Goal: Task Accomplishment & Management: Complete application form

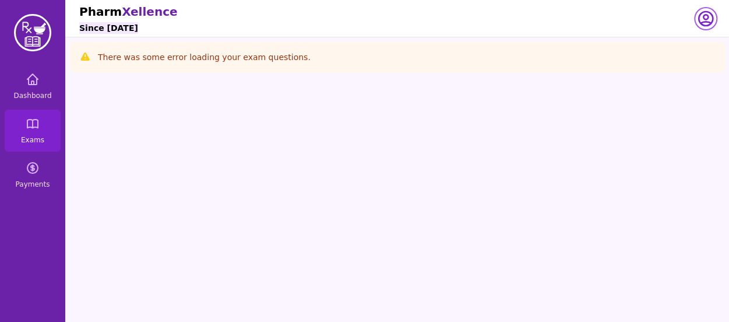
click at [704, 20] on icon "button" at bounding box center [705, 18] width 19 height 19
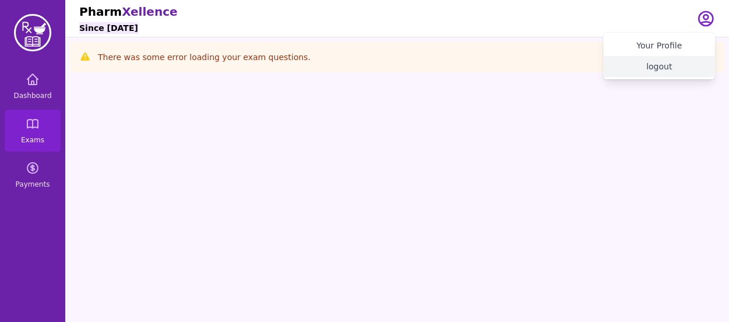
click at [660, 65] on button "logout" at bounding box center [659, 66] width 112 height 21
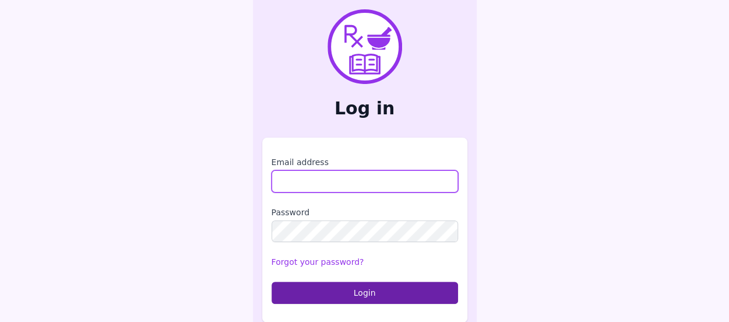
type input "**********"
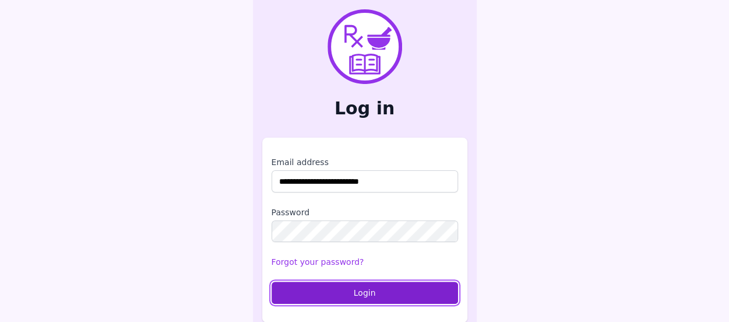
click at [315, 290] on button "Login" at bounding box center [365, 293] width 187 height 22
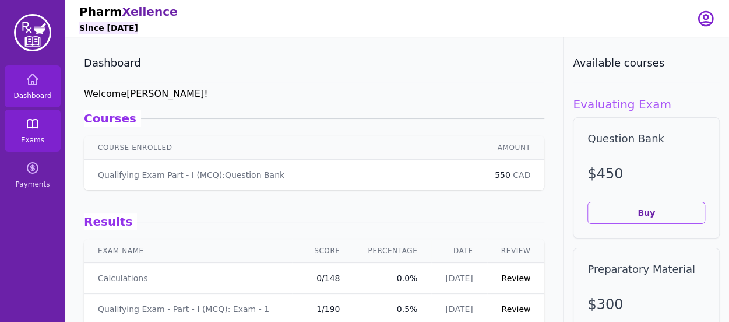
click at [29, 144] on span "Exams" at bounding box center [32, 139] width 23 height 9
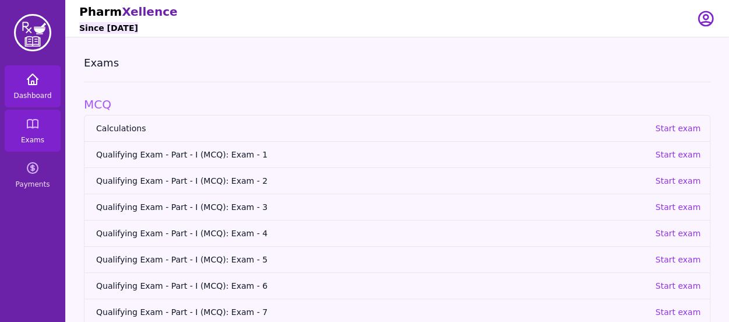
click at [27, 80] on icon at bounding box center [33, 79] width 14 height 14
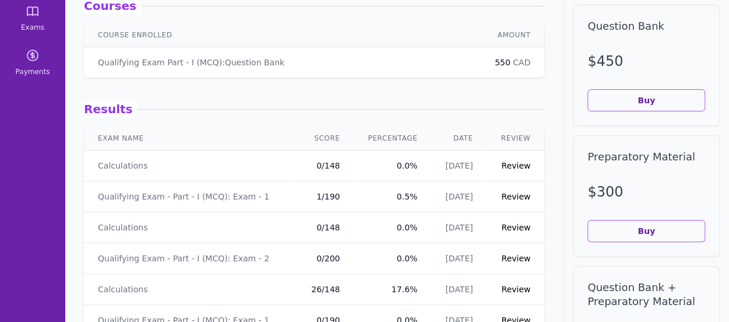
scroll to position [112, 0]
click at [508, 164] on link "Review" at bounding box center [515, 165] width 29 height 9
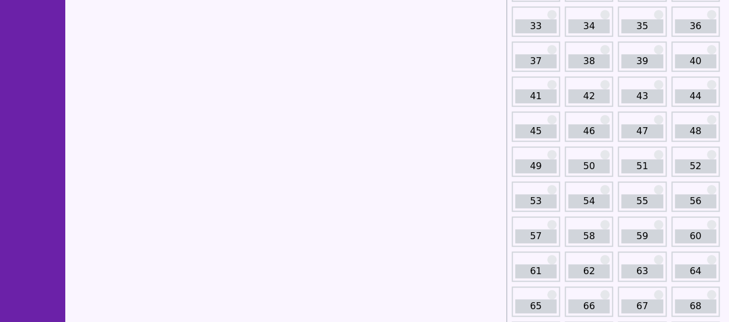
scroll to position [354, 0]
click at [643, 171] on link "51" at bounding box center [641, 166] width 41 height 14
click at [652, 160] on link "51" at bounding box center [641, 166] width 41 height 14
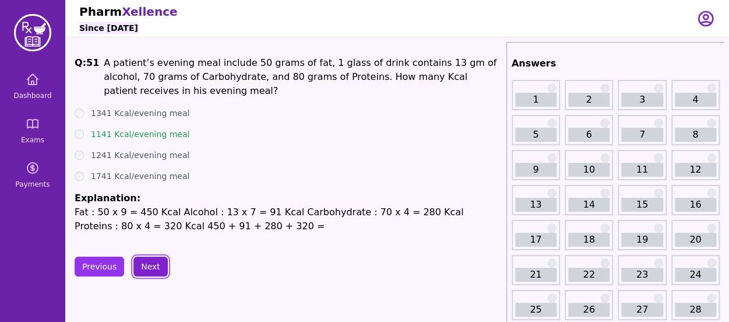
click at [133, 259] on button "Next" at bounding box center [150, 266] width 34 height 20
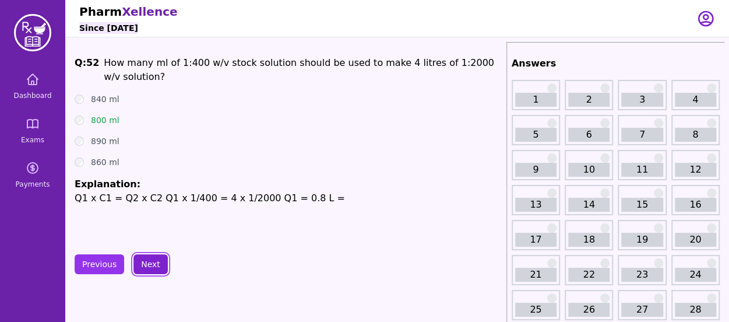
click at [146, 262] on button "Next" at bounding box center [150, 264] width 34 height 20
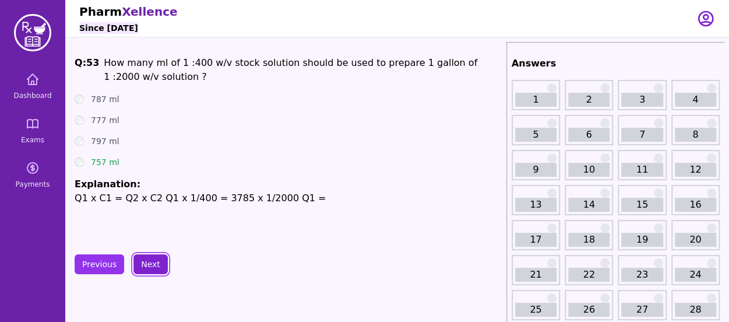
click at [139, 271] on button "Next" at bounding box center [150, 264] width 34 height 20
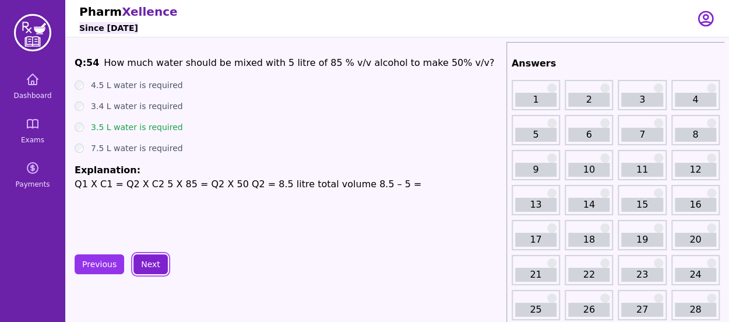
click at [139, 268] on button "Next" at bounding box center [150, 264] width 34 height 20
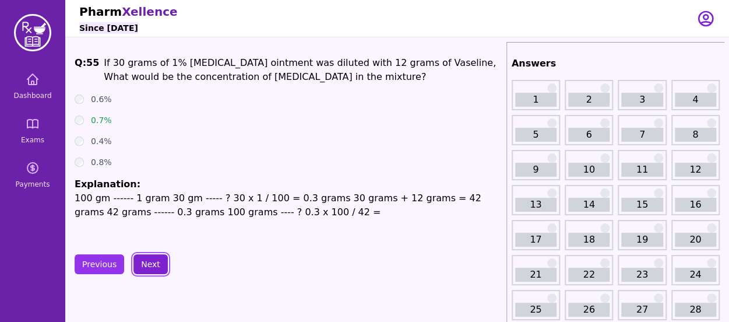
click at [139, 268] on button "Next" at bounding box center [150, 264] width 34 height 20
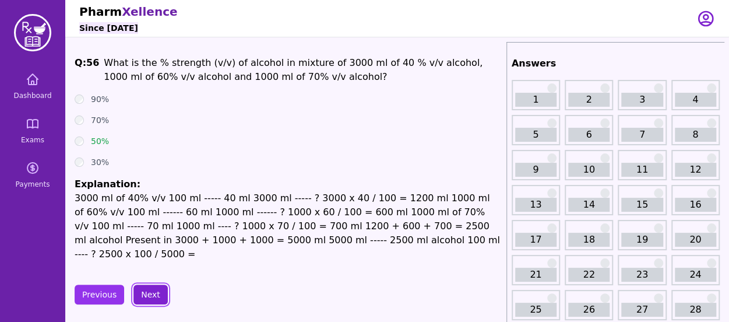
click at [144, 284] on button "Next" at bounding box center [150, 294] width 34 height 20
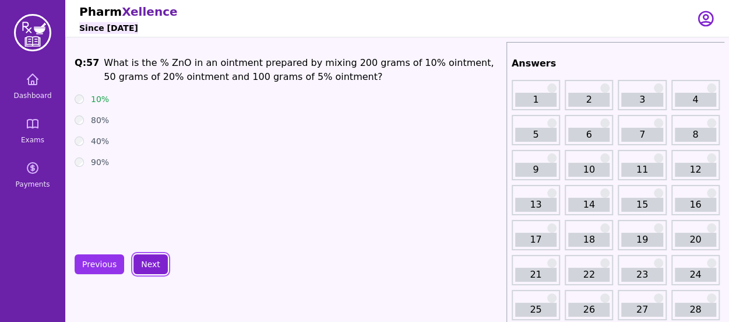
click at [133, 254] on button "Next" at bounding box center [150, 264] width 34 height 20
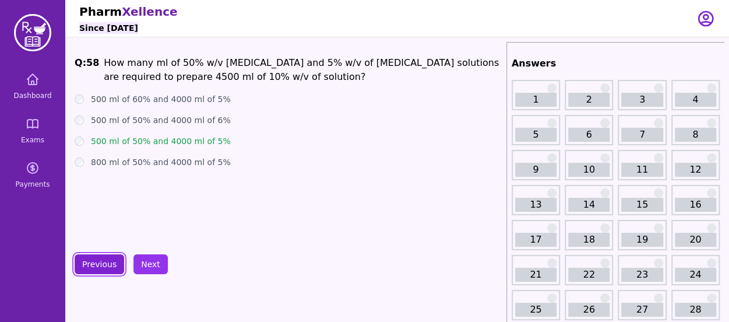
click at [103, 264] on button "Previous" at bounding box center [100, 264] width 50 height 20
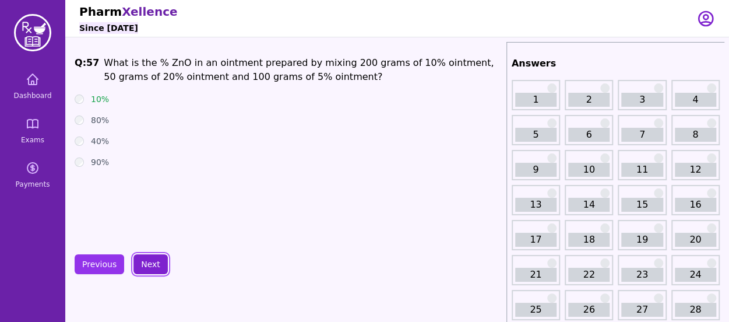
click at [143, 265] on button "Next" at bounding box center [150, 264] width 34 height 20
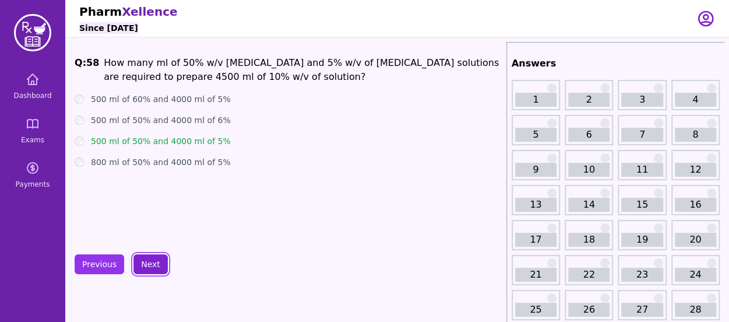
click at [143, 265] on button "Next" at bounding box center [150, 264] width 34 height 20
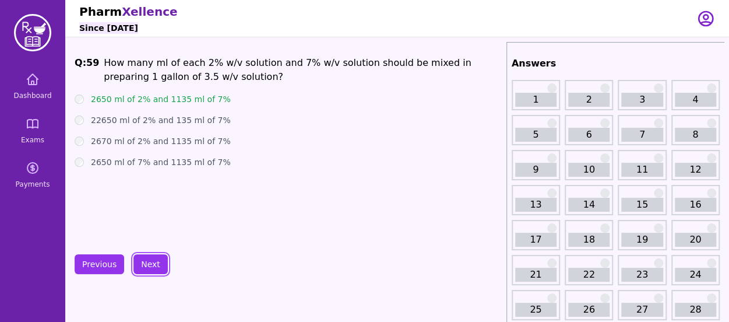
click at [133, 254] on button "Next" at bounding box center [150, 264] width 34 height 20
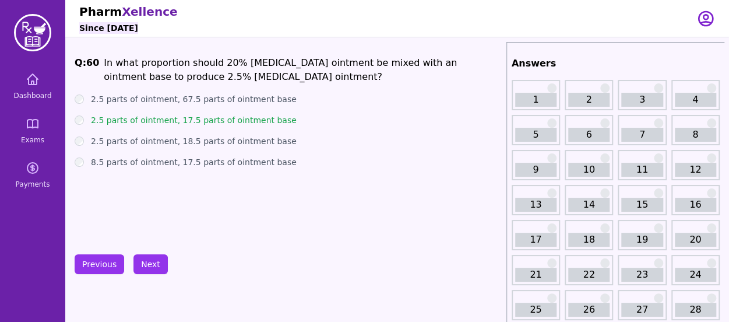
click at [514, 18] on div "Pharm Xellence Since [DATE]" at bounding box center [380, 18] width 603 height 37
click at [97, 256] on button "Previous" at bounding box center [100, 264] width 50 height 20
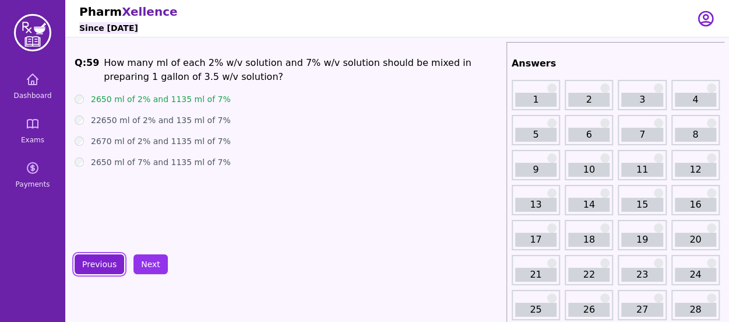
click at [97, 256] on button "Previous" at bounding box center [100, 264] width 50 height 20
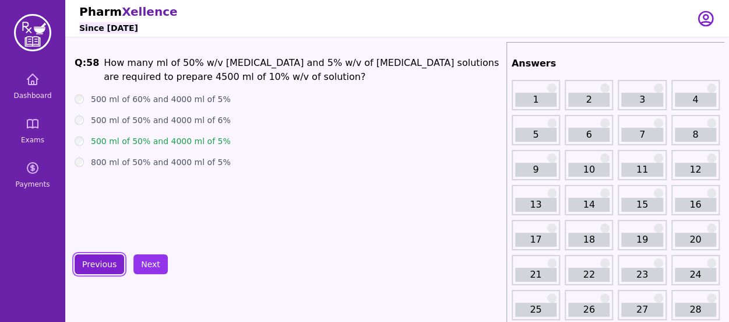
click at [97, 256] on button "Previous" at bounding box center [100, 264] width 50 height 20
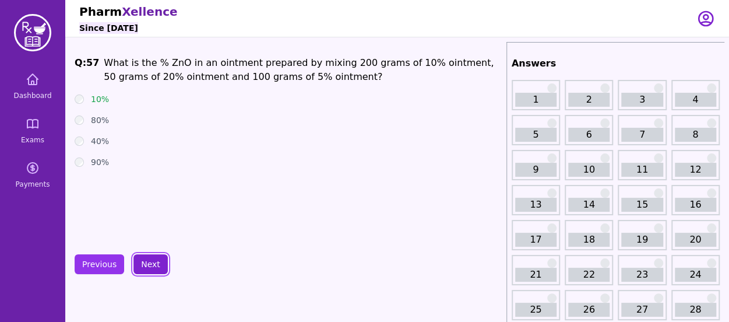
click at [149, 258] on button "Next" at bounding box center [150, 264] width 34 height 20
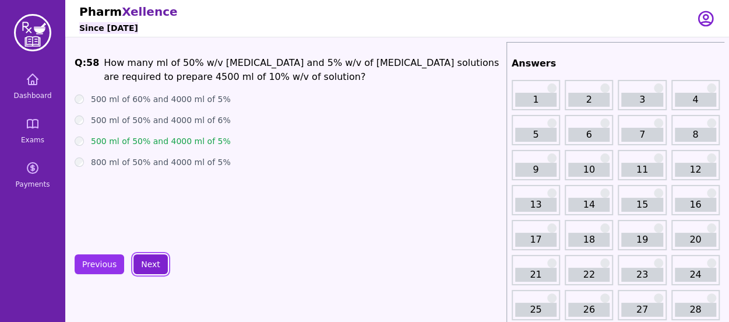
click at [149, 258] on button "Next" at bounding box center [150, 264] width 34 height 20
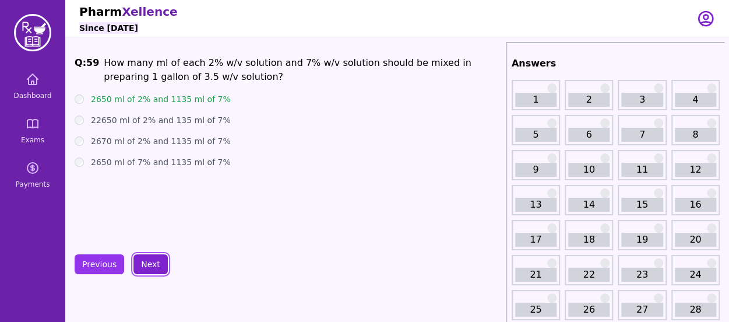
click at [149, 258] on button "Next" at bounding box center [150, 264] width 34 height 20
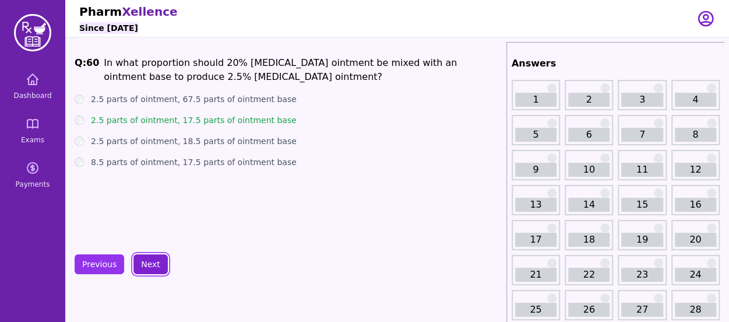
click at [149, 258] on button "Next" at bounding box center [150, 264] width 34 height 20
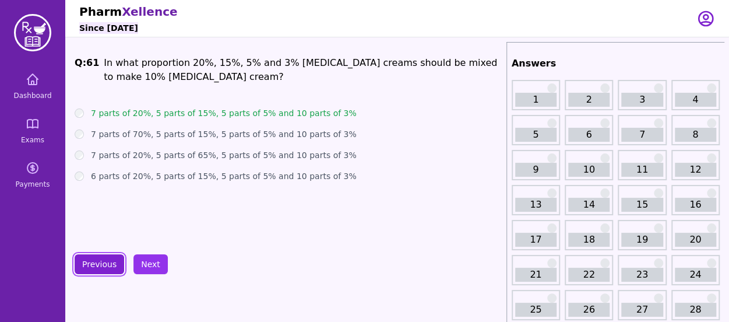
click at [96, 269] on button "Previous" at bounding box center [100, 264] width 50 height 20
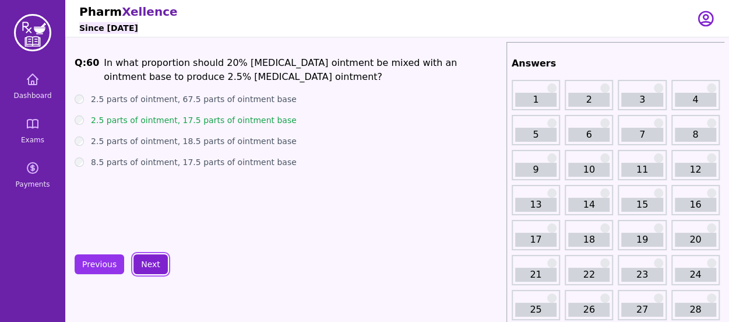
click at [146, 265] on button "Next" at bounding box center [150, 264] width 34 height 20
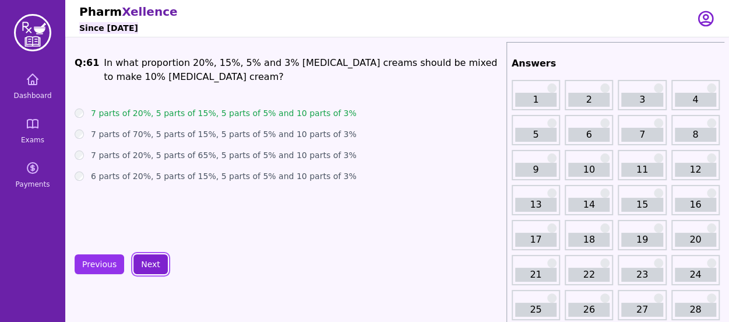
click at [146, 265] on button "Next" at bounding box center [150, 264] width 34 height 20
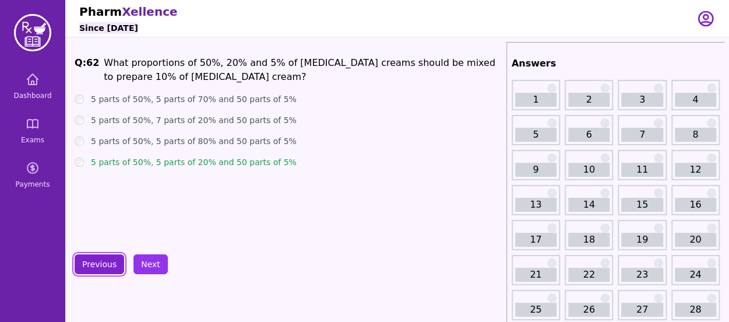
click at [89, 271] on button "Previous" at bounding box center [100, 264] width 50 height 20
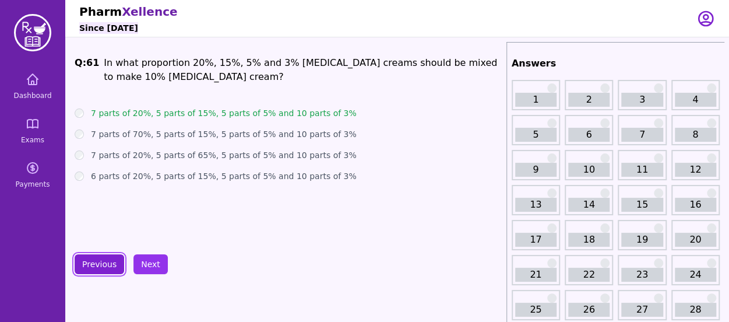
click at [89, 271] on button "Previous" at bounding box center [100, 264] width 50 height 20
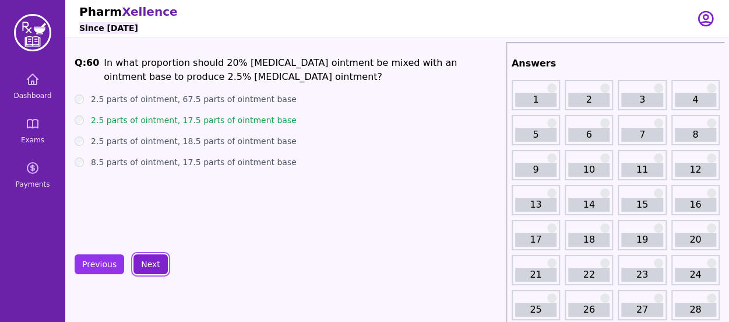
click at [149, 258] on button "Next" at bounding box center [150, 264] width 34 height 20
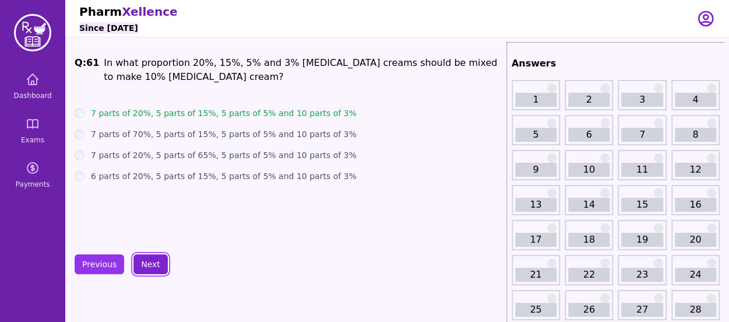
click at [149, 258] on button "Next" at bounding box center [150, 264] width 34 height 20
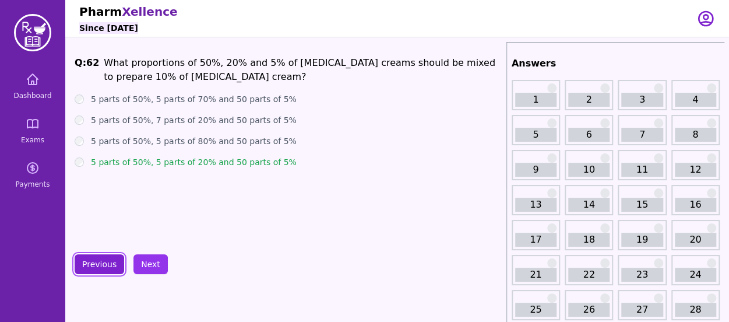
click at [111, 264] on button "Previous" at bounding box center [100, 264] width 50 height 20
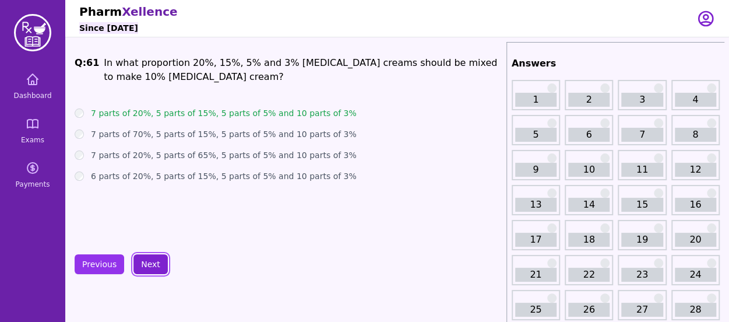
click at [140, 262] on button "Next" at bounding box center [150, 264] width 34 height 20
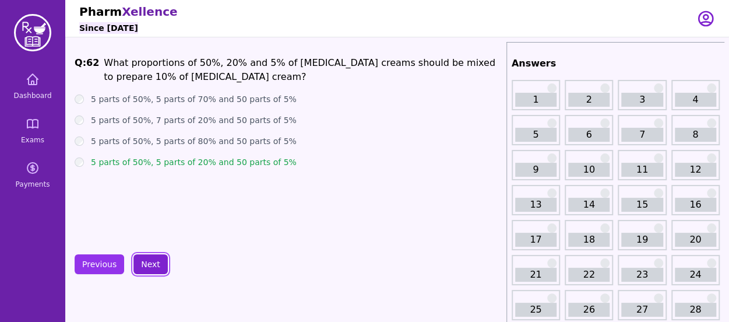
click at [140, 262] on button "Next" at bounding box center [150, 264] width 34 height 20
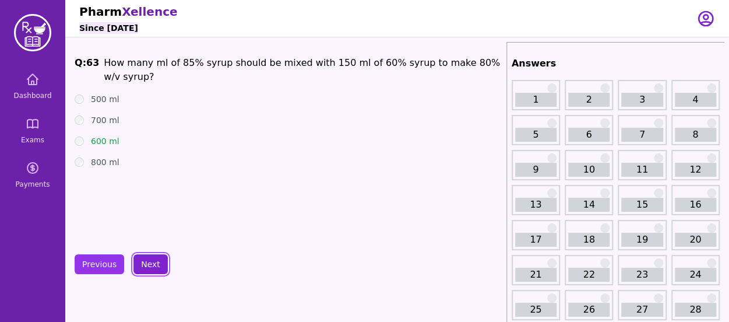
click at [141, 262] on button "Next" at bounding box center [150, 264] width 34 height 20
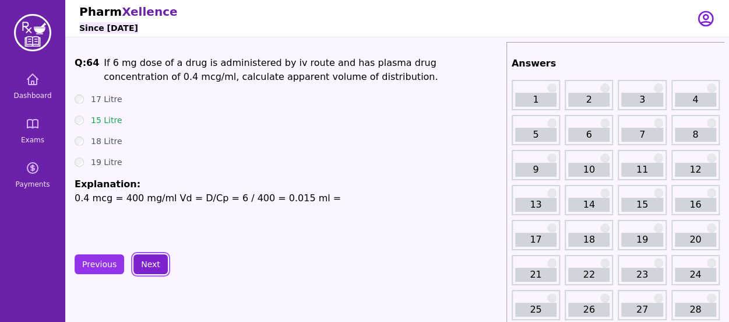
click at [159, 265] on button "Next" at bounding box center [150, 264] width 34 height 20
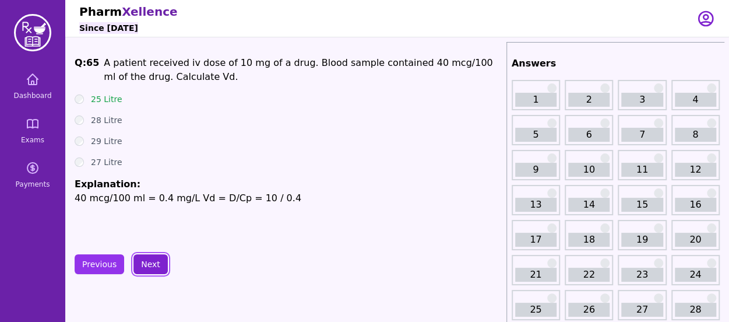
click at [159, 265] on button "Next" at bounding box center [150, 264] width 34 height 20
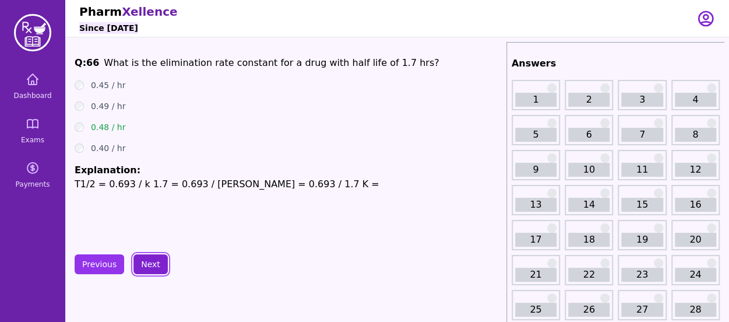
click at [139, 264] on button "Next" at bounding box center [150, 264] width 34 height 20
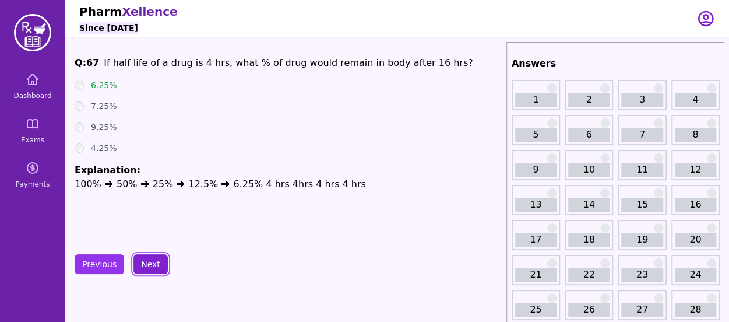
click at [150, 257] on button "Next" at bounding box center [150, 264] width 34 height 20
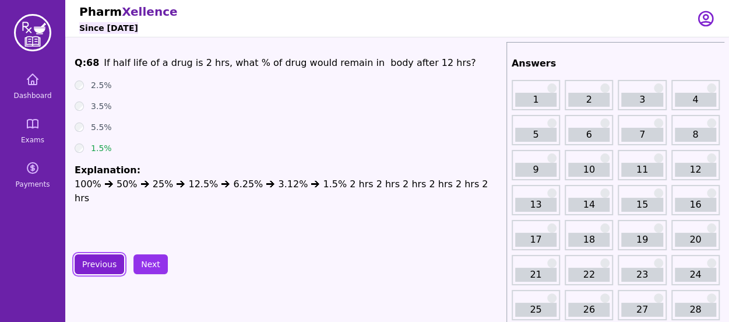
click at [111, 268] on button "Previous" at bounding box center [100, 264] width 50 height 20
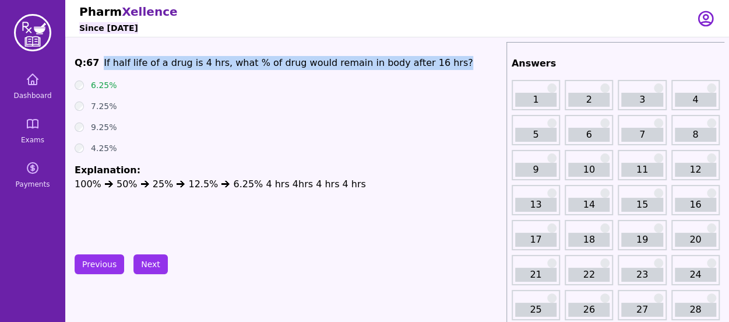
drag, startPoint x: 100, startPoint y: 62, endPoint x: 470, endPoint y: 62, distance: 369.5
click at [470, 62] on span "Q: 67 If half life of a drug is 4 hrs, what % of drug would remain in body afte…" at bounding box center [288, 63] width 427 height 14
copy span "If half life of a drug is 4 hrs, what % of drug would remain in body after 16 h…"
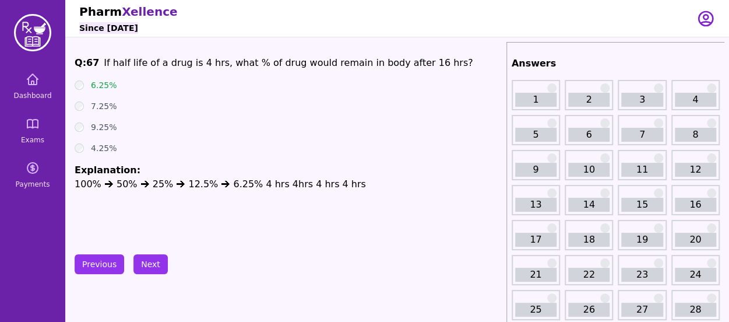
click at [83, 223] on div "Q: 67 If half life of a drug is 4 hrs, what % of drug would remain in body afte…" at bounding box center [288, 143] width 427 height 175
click at [141, 259] on button "Next" at bounding box center [150, 264] width 34 height 20
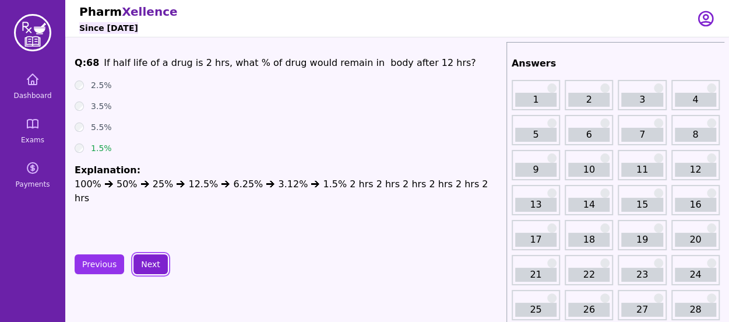
click at [141, 259] on button "Next" at bounding box center [150, 264] width 34 height 20
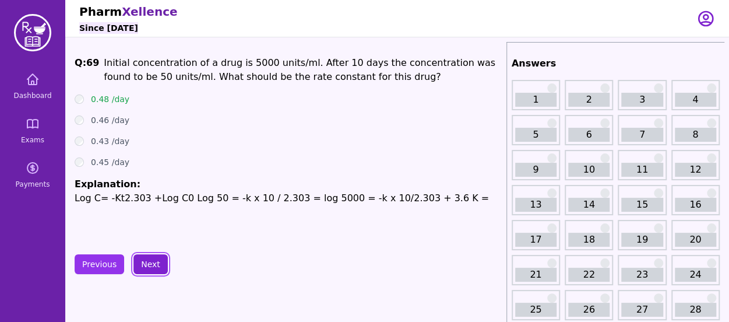
click at [141, 259] on button "Next" at bounding box center [150, 264] width 34 height 20
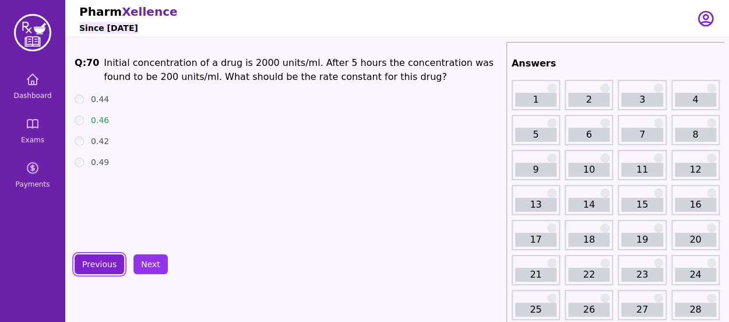
click at [99, 266] on button "Previous" at bounding box center [100, 264] width 50 height 20
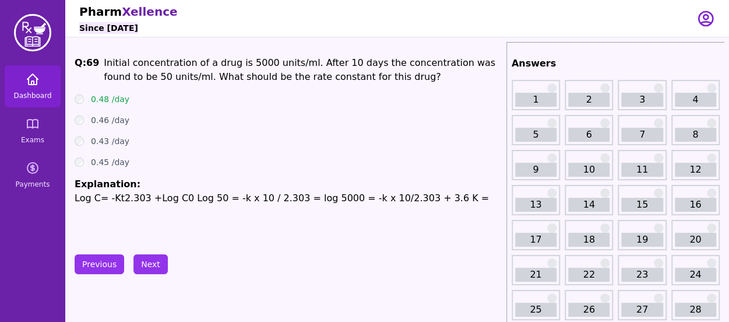
click at [44, 87] on link "Dashboard" at bounding box center [33, 86] width 56 height 42
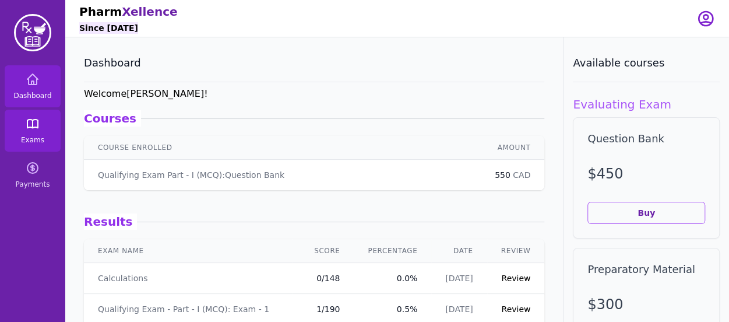
click at [31, 121] on icon at bounding box center [33, 124] width 14 height 14
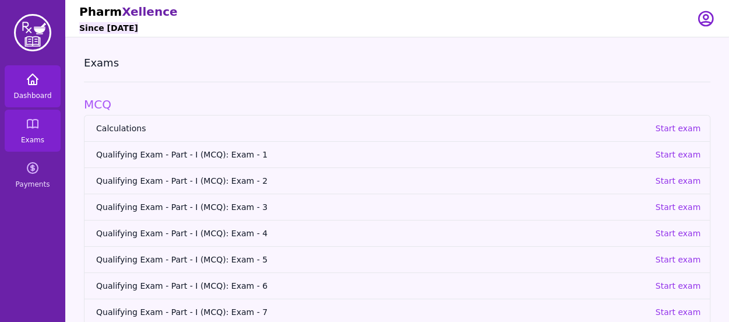
click at [33, 91] on span "Dashboard" at bounding box center [32, 95] width 38 height 9
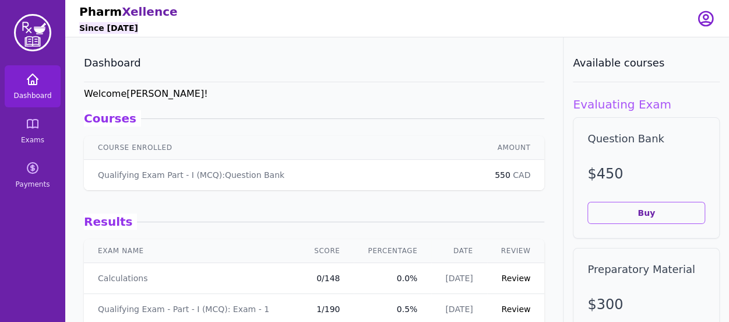
click at [30, 92] on span "Dashboard" at bounding box center [32, 95] width 38 height 9
click at [696, 22] on icon "button" at bounding box center [705, 18] width 19 height 19
click at [44, 136] on link "Exams" at bounding box center [33, 131] width 56 height 42
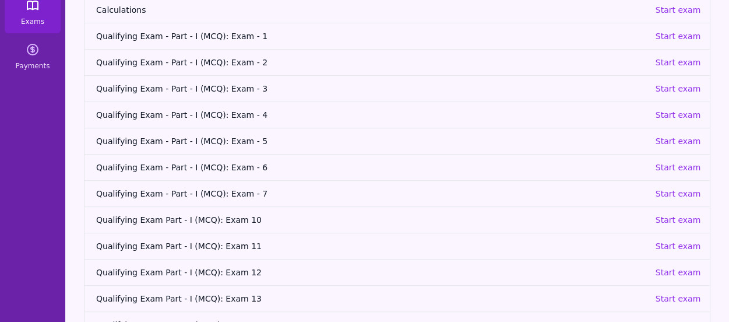
scroll to position [150, 0]
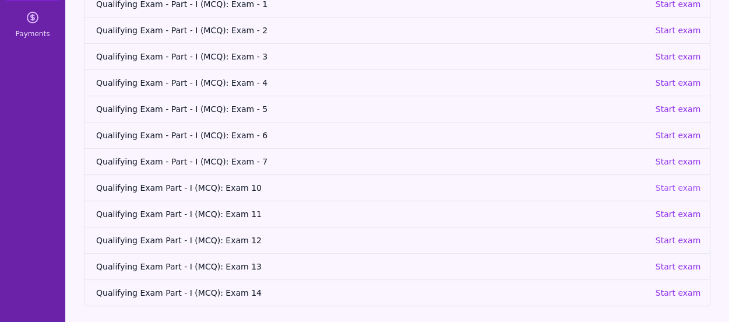
click at [671, 187] on p "Start exam" at bounding box center [677, 188] width 45 height 12
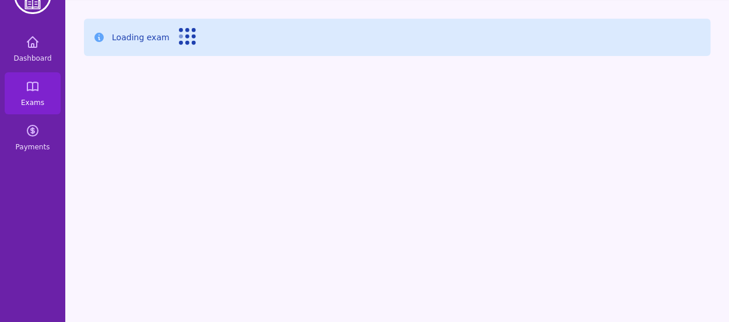
scroll to position [37, 0]
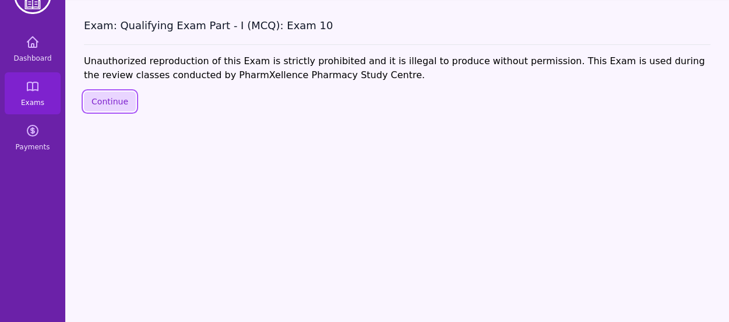
click at [119, 103] on button "Continue" at bounding box center [110, 102] width 52 height 20
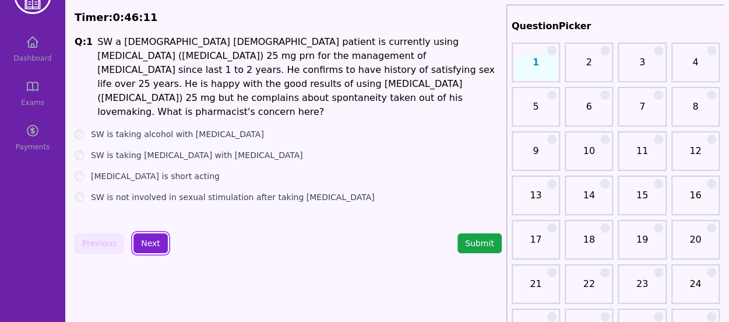
click at [154, 239] on button "Next" at bounding box center [150, 243] width 34 height 20
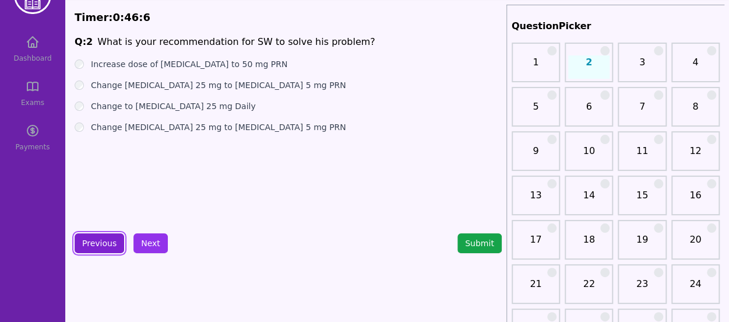
click at [114, 238] on button "Previous" at bounding box center [100, 243] width 50 height 20
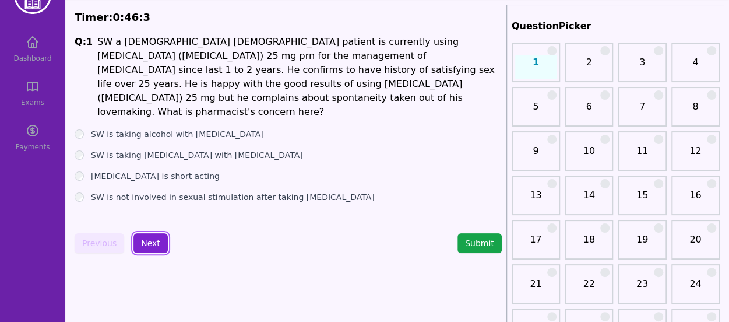
click at [150, 244] on button "Next" at bounding box center [150, 243] width 34 height 20
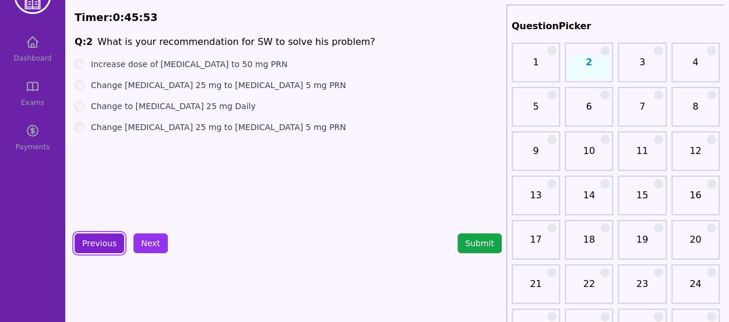
click at [104, 233] on button "Previous" at bounding box center [100, 243] width 50 height 20
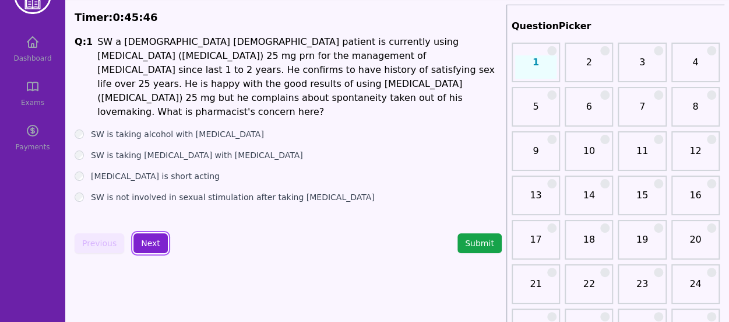
click at [150, 250] on button "Next" at bounding box center [150, 243] width 34 height 20
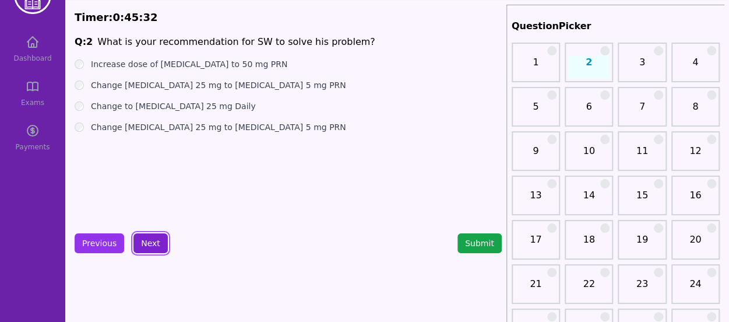
click at [150, 241] on button "Next" at bounding box center [150, 243] width 34 height 20
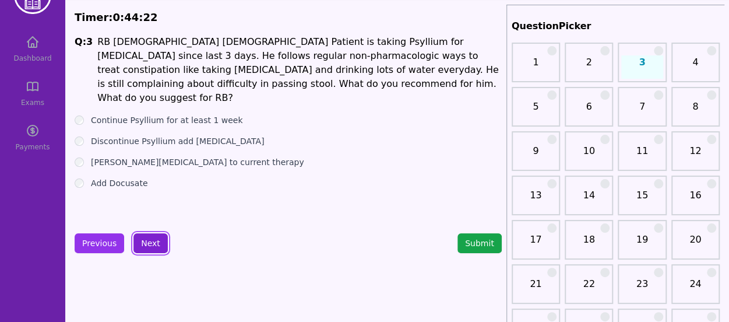
click at [149, 236] on button "Next" at bounding box center [150, 243] width 34 height 20
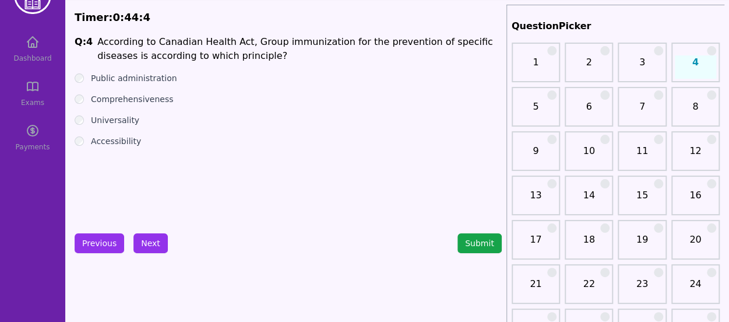
click at [82, 83] on div "Public administration" at bounding box center [288, 78] width 427 height 12
click at [147, 244] on button "Next" at bounding box center [150, 243] width 34 height 20
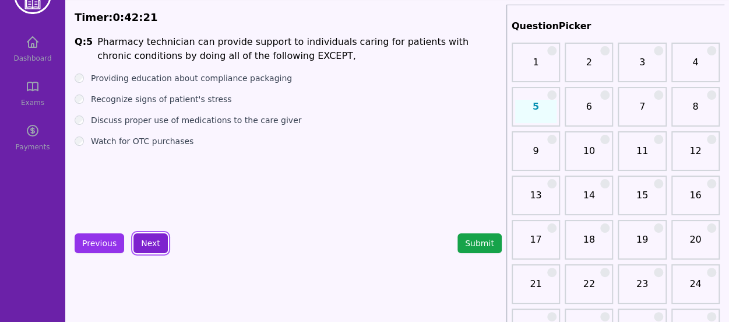
click at [149, 243] on button "Next" at bounding box center [150, 243] width 34 height 20
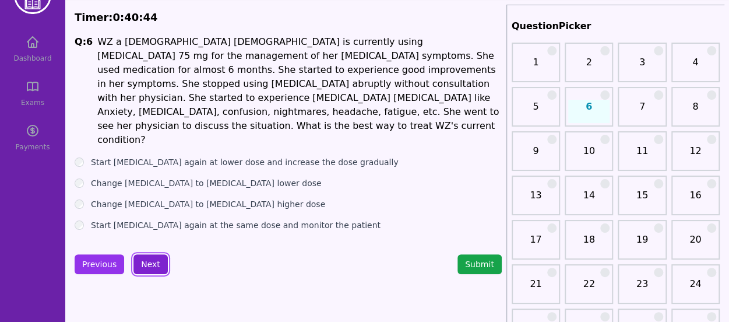
click at [150, 254] on button "Next" at bounding box center [150, 264] width 34 height 20
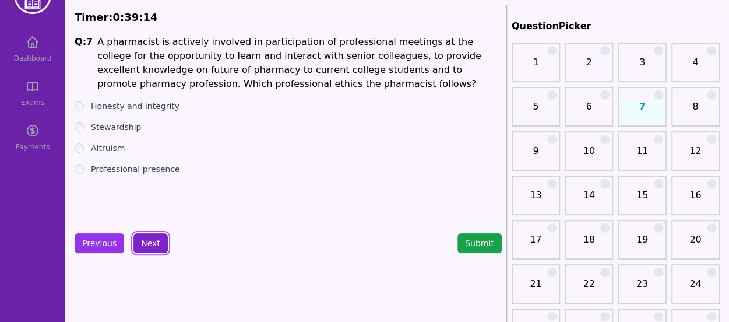
click at [149, 241] on button "Next" at bounding box center [150, 243] width 34 height 20
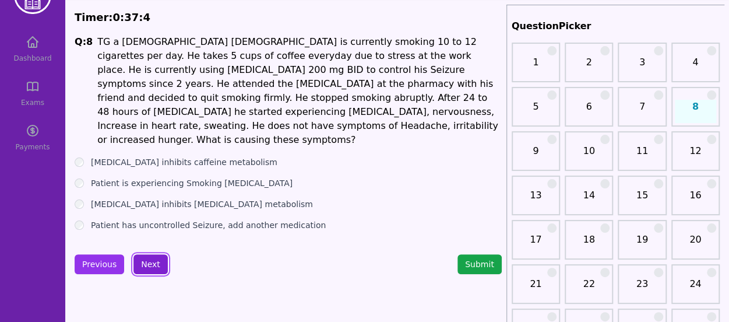
click at [162, 254] on button "Next" at bounding box center [150, 264] width 34 height 20
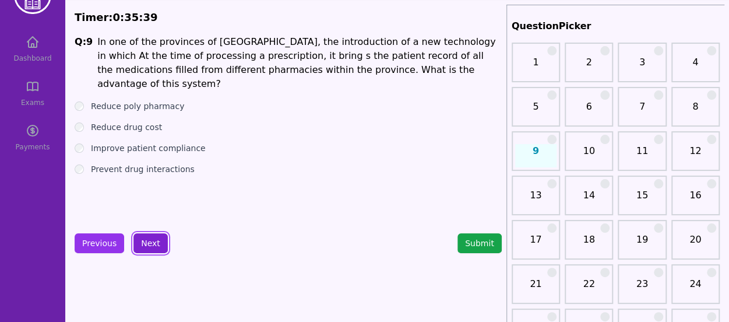
click at [143, 244] on button "Next" at bounding box center [150, 243] width 34 height 20
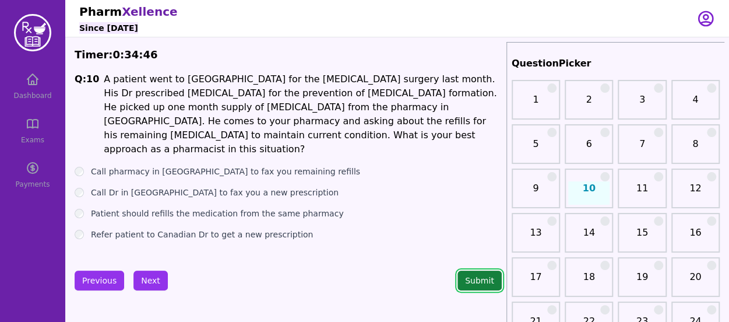
click at [469, 285] on button "Submit" at bounding box center [480, 280] width 44 height 20
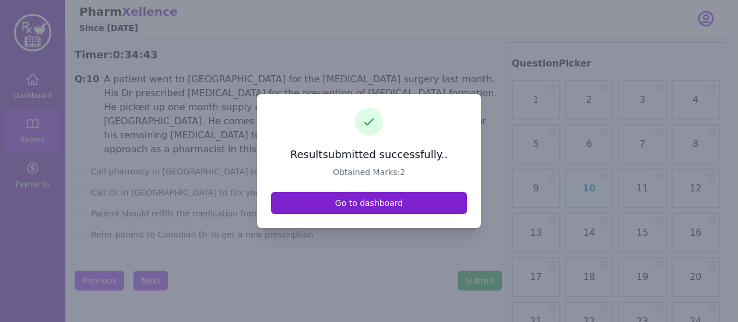
click at [381, 203] on link "Go to dashboard" at bounding box center [369, 203] width 196 height 22
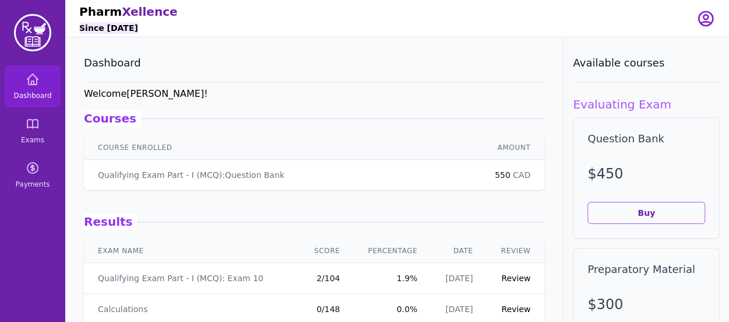
scroll to position [177, 0]
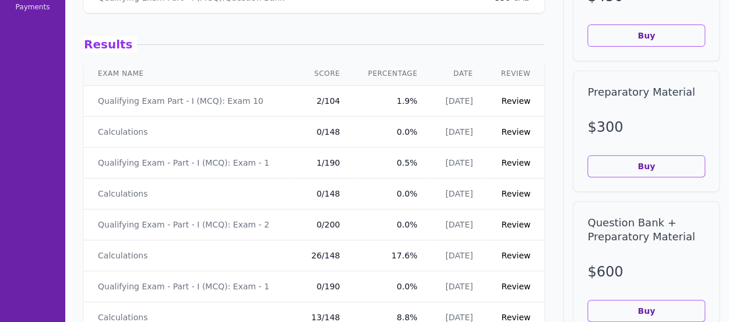
click at [501, 98] on link "Review" at bounding box center [515, 100] width 29 height 9
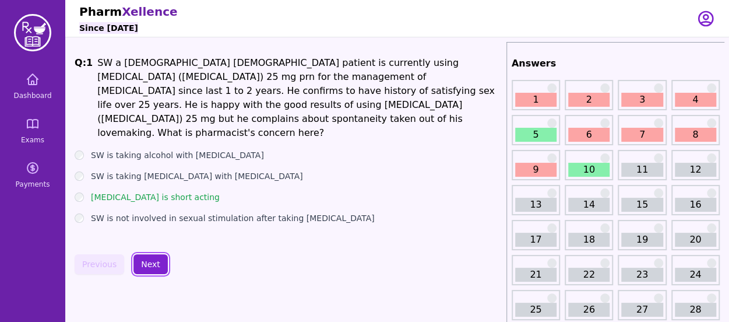
click at [143, 268] on button "Next" at bounding box center [150, 264] width 34 height 20
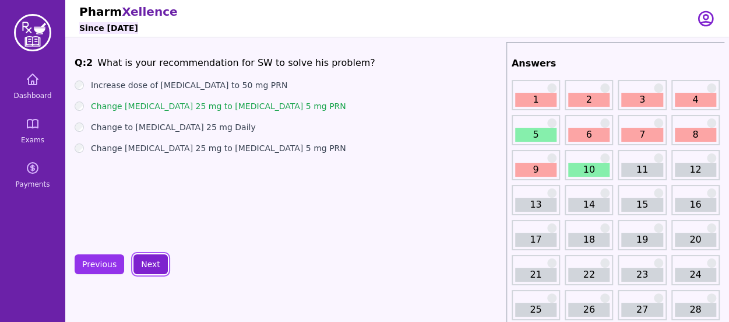
click at [148, 258] on button "Next" at bounding box center [150, 264] width 34 height 20
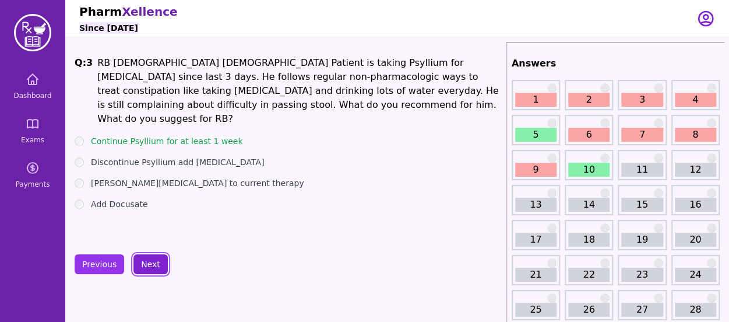
click at [146, 264] on button "Next" at bounding box center [150, 264] width 34 height 20
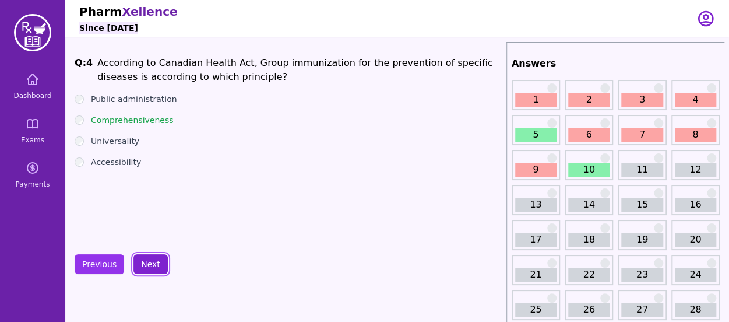
click at [153, 264] on button "Next" at bounding box center [150, 264] width 34 height 20
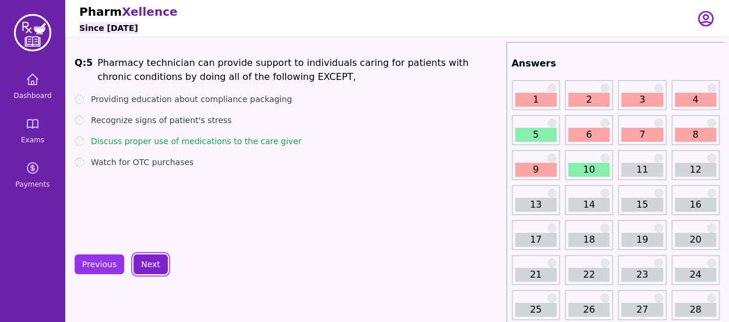
click at [146, 264] on button "Next" at bounding box center [150, 264] width 34 height 20
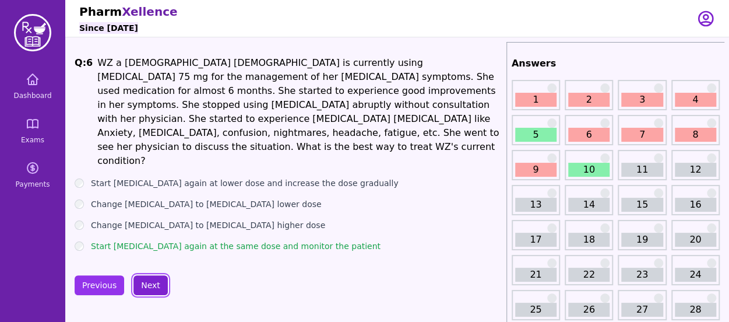
click at [142, 275] on button "Next" at bounding box center [150, 285] width 34 height 20
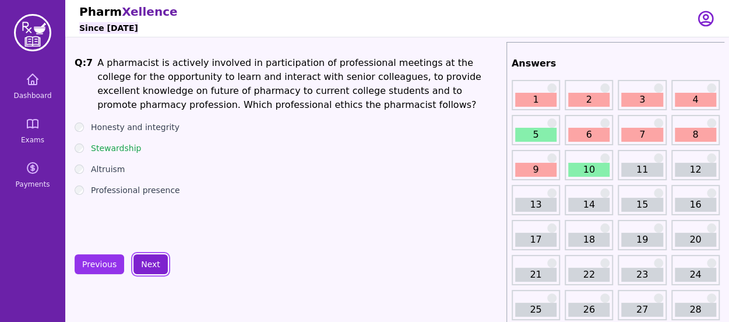
click at [145, 270] on button "Next" at bounding box center [150, 264] width 34 height 20
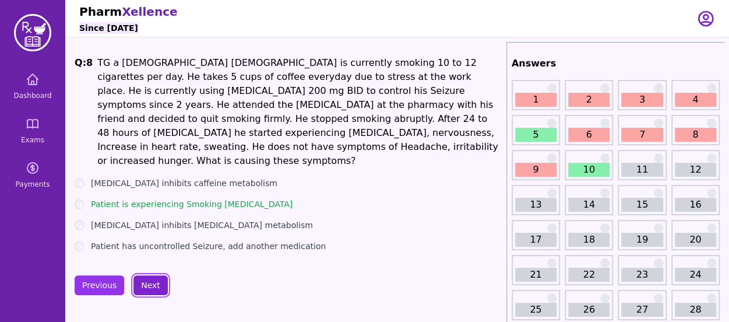
click at [148, 275] on button "Next" at bounding box center [150, 285] width 34 height 20
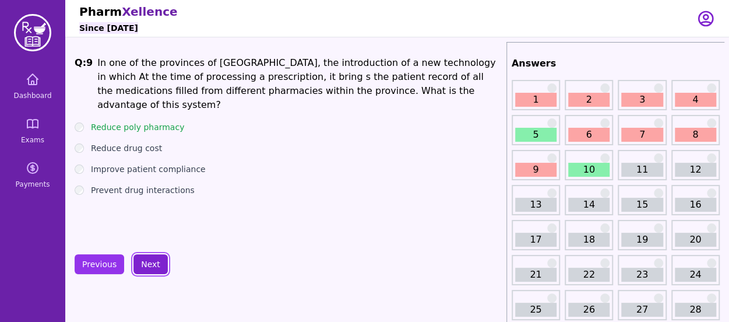
click at [148, 268] on button "Next" at bounding box center [150, 264] width 34 height 20
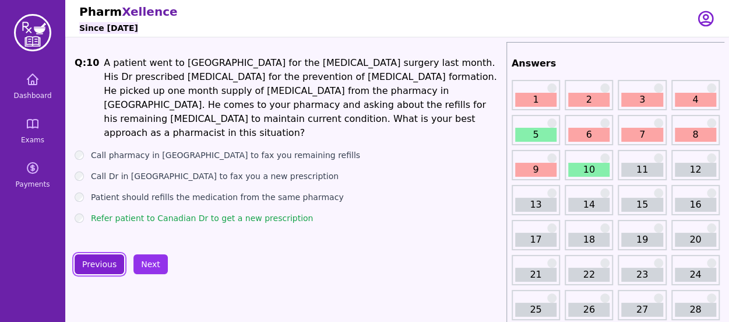
click at [111, 268] on button "Previous" at bounding box center [100, 264] width 50 height 20
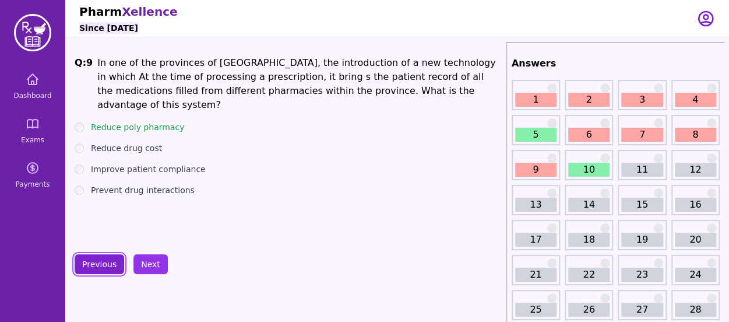
click at [111, 268] on button "Previous" at bounding box center [100, 264] width 50 height 20
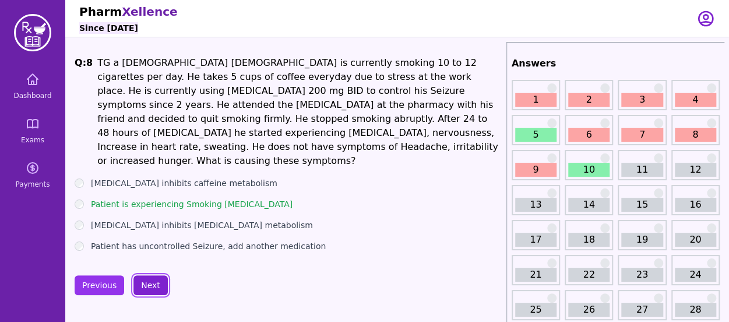
click at [135, 275] on button "Next" at bounding box center [150, 285] width 34 height 20
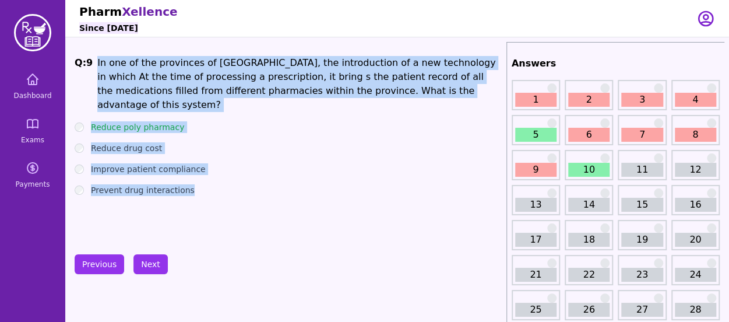
drag, startPoint x: 95, startPoint y: 64, endPoint x: 256, endPoint y: 180, distance: 199.1
click at [256, 180] on div "Q: 9 In one of the provinces of [GEOGRAPHIC_DATA], the introduction of a new te…" at bounding box center [288, 143] width 427 height 175
copy div "In one of the provinces of [GEOGRAPHIC_DATA], the introduction of a new technol…"
click at [94, 207] on div "Q: 9 In one of the provinces of [GEOGRAPHIC_DATA], the introduction of a new te…" at bounding box center [288, 143] width 427 height 175
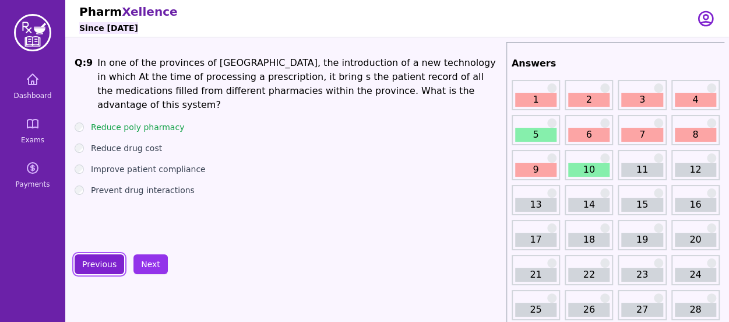
click at [103, 260] on button "Previous" at bounding box center [100, 264] width 50 height 20
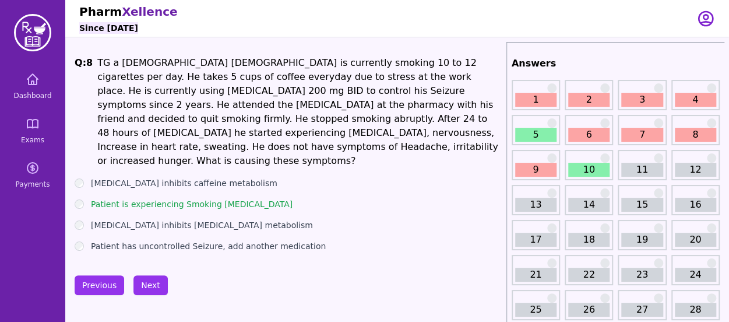
drag, startPoint x: 95, startPoint y: 59, endPoint x: 322, endPoint y: 209, distance: 272.5
click at [322, 209] on div "Q: 8 TG a [DEMOGRAPHIC_DATA] [DEMOGRAPHIC_DATA] is currently smoking 10 to 12 c…" at bounding box center [288, 154] width 427 height 196
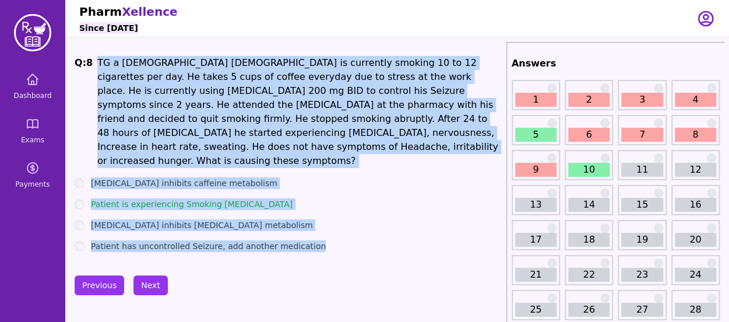
drag, startPoint x: 94, startPoint y: 66, endPoint x: 337, endPoint y: 223, distance: 288.7
click at [337, 223] on div "Q: 8 TG a [DEMOGRAPHIC_DATA] [DEMOGRAPHIC_DATA] is currently smoking 10 to 12 c…" at bounding box center [288, 154] width 427 height 196
copy div "TG a [DEMOGRAPHIC_DATA] [DEMOGRAPHIC_DATA] is currently smoking 10 to 12 cigare…"
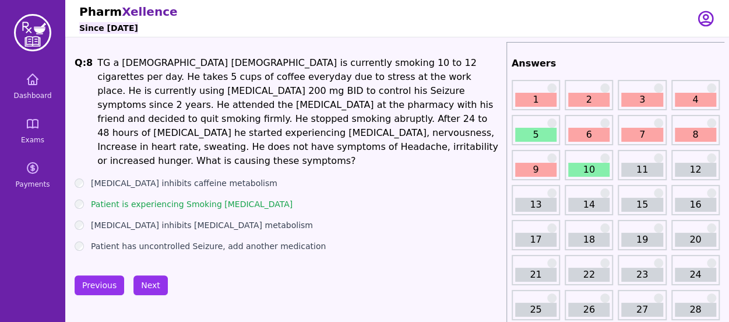
click at [75, 121] on h1 "Q: 8" at bounding box center [84, 112] width 18 height 112
click at [90, 275] on button "Previous" at bounding box center [100, 285] width 50 height 20
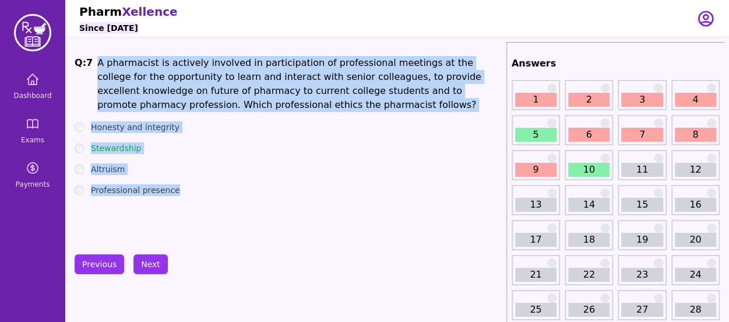
drag, startPoint x: 93, startPoint y: 62, endPoint x: 262, endPoint y: 206, distance: 222.0
click at [262, 206] on div "Q: 7 A pharmacist is actively involved in participation of professional meeting…" at bounding box center [288, 143] width 427 height 175
copy div "A pharmacist is actively involved in participation of professional meetings at …"
click at [80, 221] on div "Q: 7 A pharmacist is actively involved in participation of professional meeting…" at bounding box center [288, 143] width 427 height 175
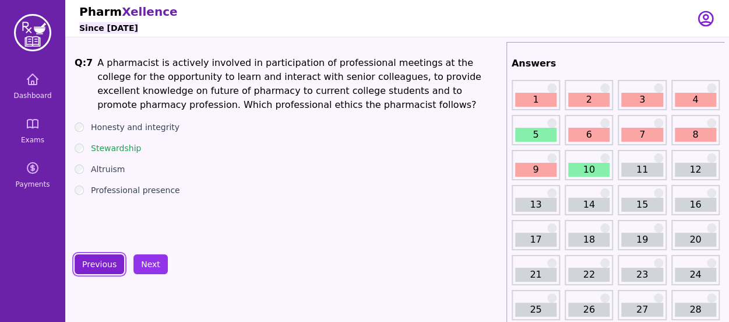
click at [93, 258] on button "Previous" at bounding box center [100, 264] width 50 height 20
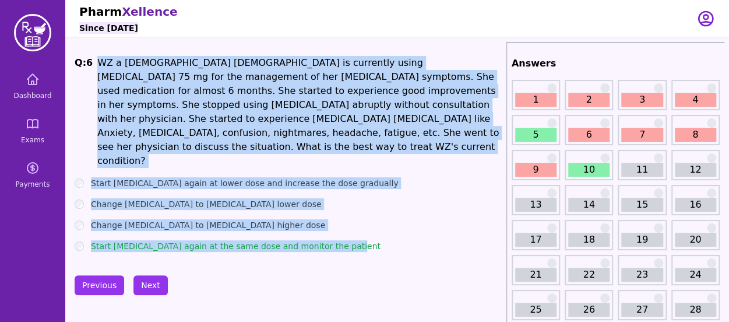
drag, startPoint x: 97, startPoint y: 61, endPoint x: 401, endPoint y: 226, distance: 345.8
click at [401, 226] on div "Q: 6 WZ a [DEMOGRAPHIC_DATA] [DEMOGRAPHIC_DATA] is currently using [MEDICAL_DAT…" at bounding box center [288, 154] width 427 height 196
copy div "WZ a [DEMOGRAPHIC_DATA] [DEMOGRAPHIC_DATA] is currently using [MEDICAL_DATA] 75…"
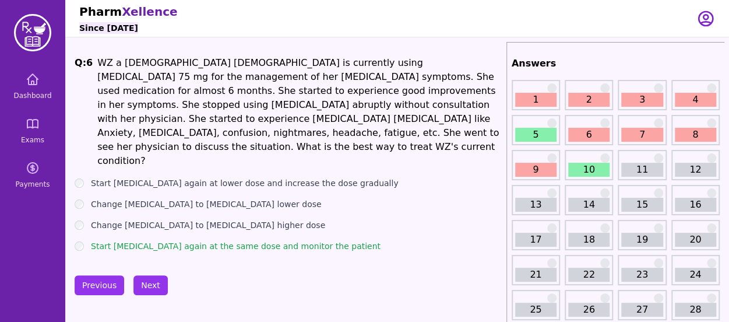
click at [104, 275] on button "Previous" at bounding box center [100, 285] width 50 height 20
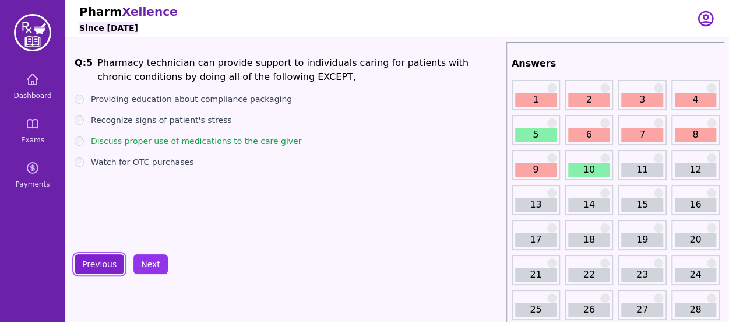
click at [105, 261] on button "Previous" at bounding box center [100, 264] width 50 height 20
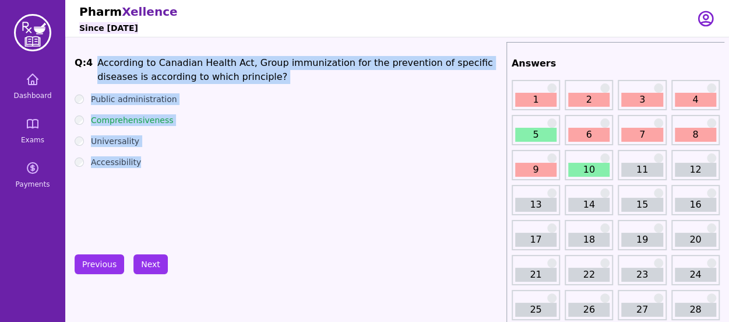
drag, startPoint x: 97, startPoint y: 66, endPoint x: 333, endPoint y: 173, distance: 259.6
click at [333, 173] on div "Q: 4 According to Canadian Health Act, Group immunization for the prevention of…" at bounding box center [288, 143] width 427 height 175
copy div "According to Canadian Health Act, Group immunization for the prevention of spec…"
click at [83, 217] on div "Q: 4 According to Canadian Health Act, Group immunization for the prevention of…" at bounding box center [288, 143] width 427 height 175
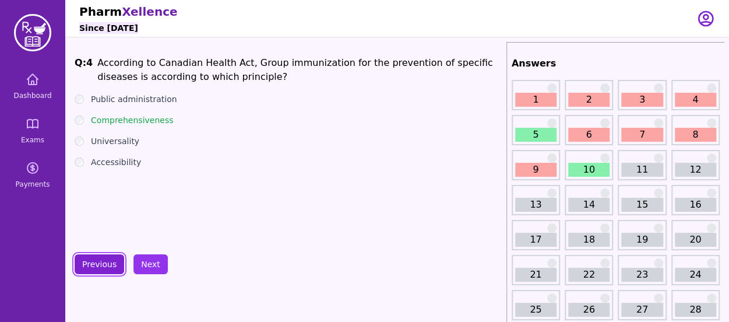
click at [104, 269] on button "Previous" at bounding box center [100, 264] width 50 height 20
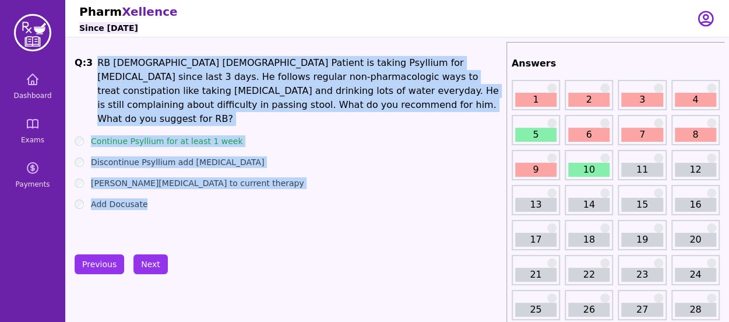
drag, startPoint x: 95, startPoint y: 58, endPoint x: 277, endPoint y: 186, distance: 223.0
click at [277, 186] on div "Q: 3 RB [DEMOGRAPHIC_DATA] [DEMOGRAPHIC_DATA] Patient is taking Psyllium for [M…" at bounding box center [288, 143] width 427 height 175
copy div "RB [DEMOGRAPHIC_DATA] [DEMOGRAPHIC_DATA] Patient is taking Psyllium for [MEDICA…"
click at [92, 217] on div "Q: 3 RB [DEMOGRAPHIC_DATA] [DEMOGRAPHIC_DATA] Patient is taking Psyllium for [M…" at bounding box center [288, 143] width 427 height 175
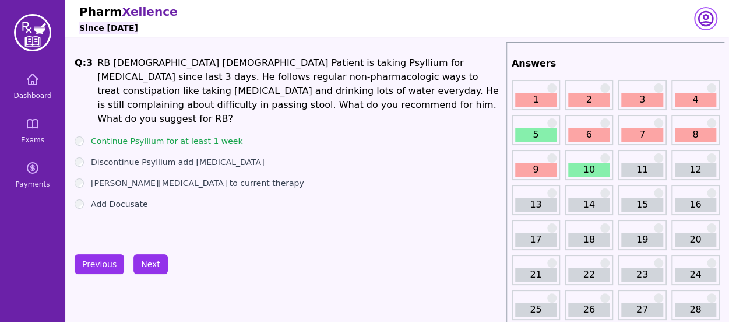
click at [702, 16] on icon "button" at bounding box center [705, 18] width 19 height 19
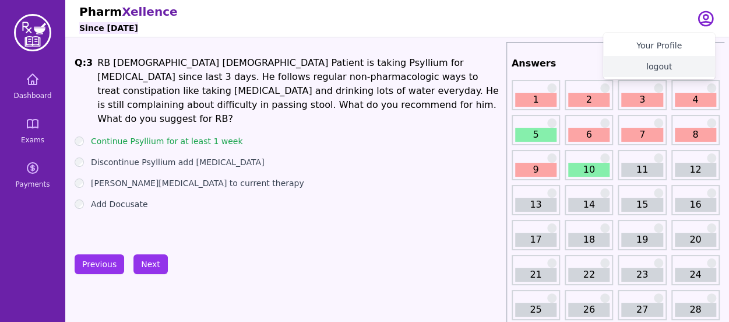
click at [664, 61] on button "logout" at bounding box center [659, 66] width 112 height 21
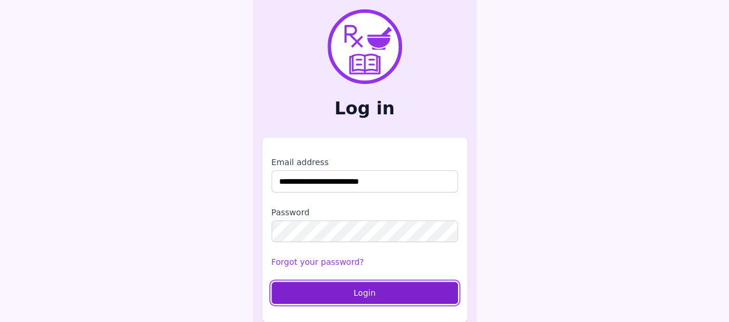
click at [392, 286] on button "Login" at bounding box center [365, 293] width 187 height 22
